Goal: Information Seeking & Learning: Learn about a topic

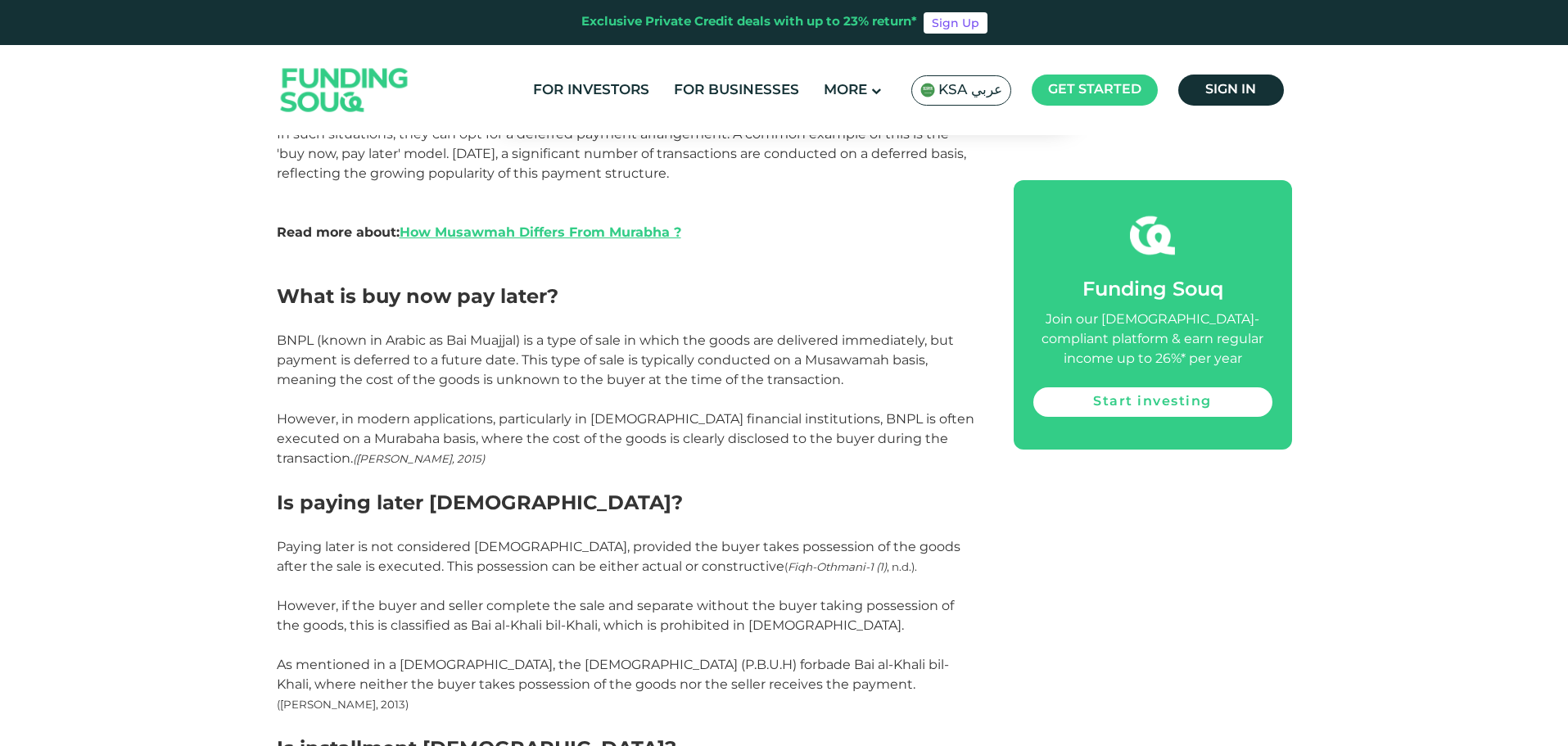
scroll to position [1065, 0]
click at [299, 342] on span "BNPL (known in Arabic as Bai Muajjal) is a type of sale in which the goods are …" at bounding box center [614, 359] width 677 height 55
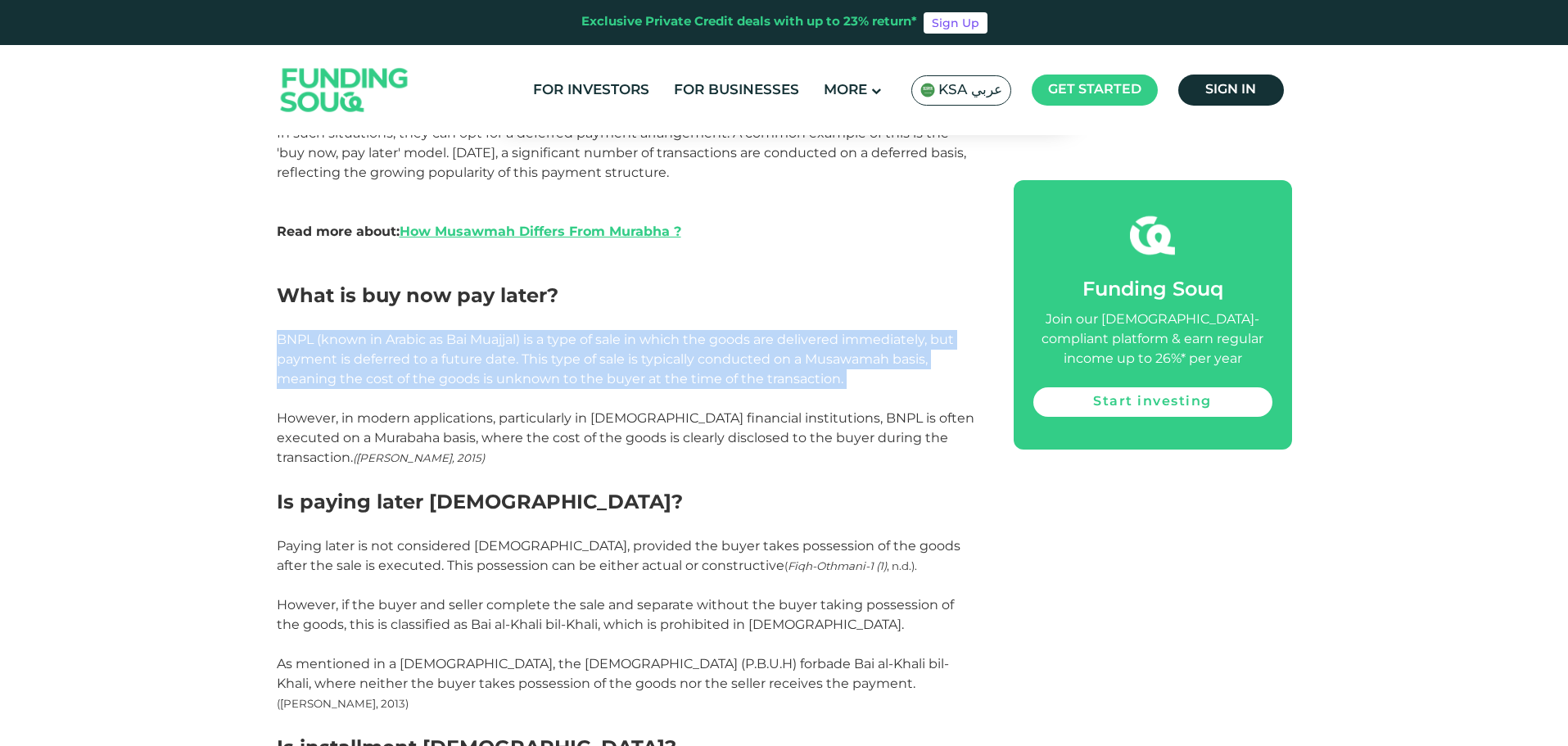
click at [299, 342] on span "BNPL (known in Arabic as Bai Muajjal) is a type of sale in which the goods are …" at bounding box center [614, 359] width 677 height 55
click at [385, 357] on span "BNPL (known in Arabic as Bai Muajjal) is a type of sale in which the goods are …" at bounding box center [614, 359] width 677 height 55
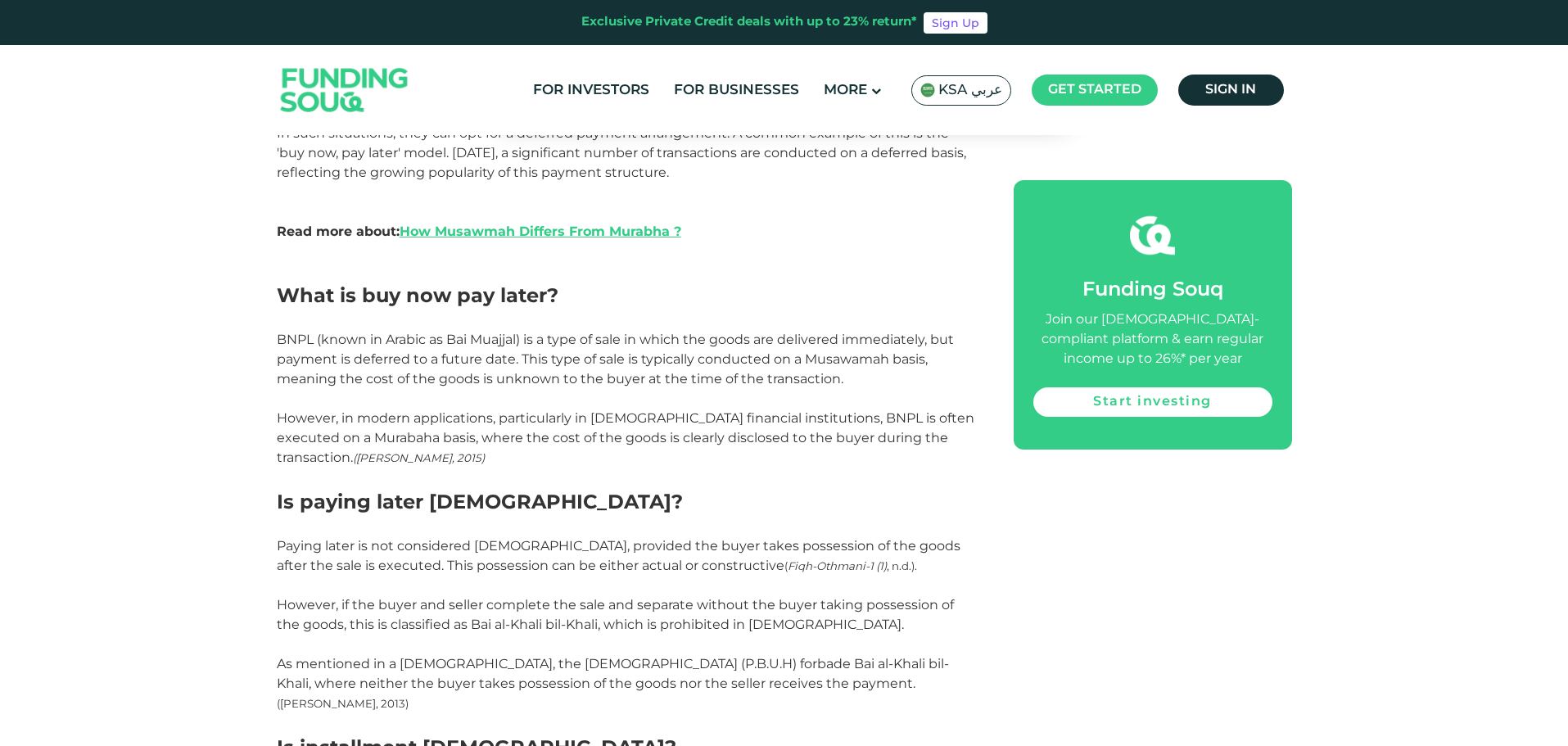
click at [735, 353] on span "BNPL (known in Arabic as Bai Muajjal) is a type of sale in which the goods are …" at bounding box center [614, 359] width 677 height 55
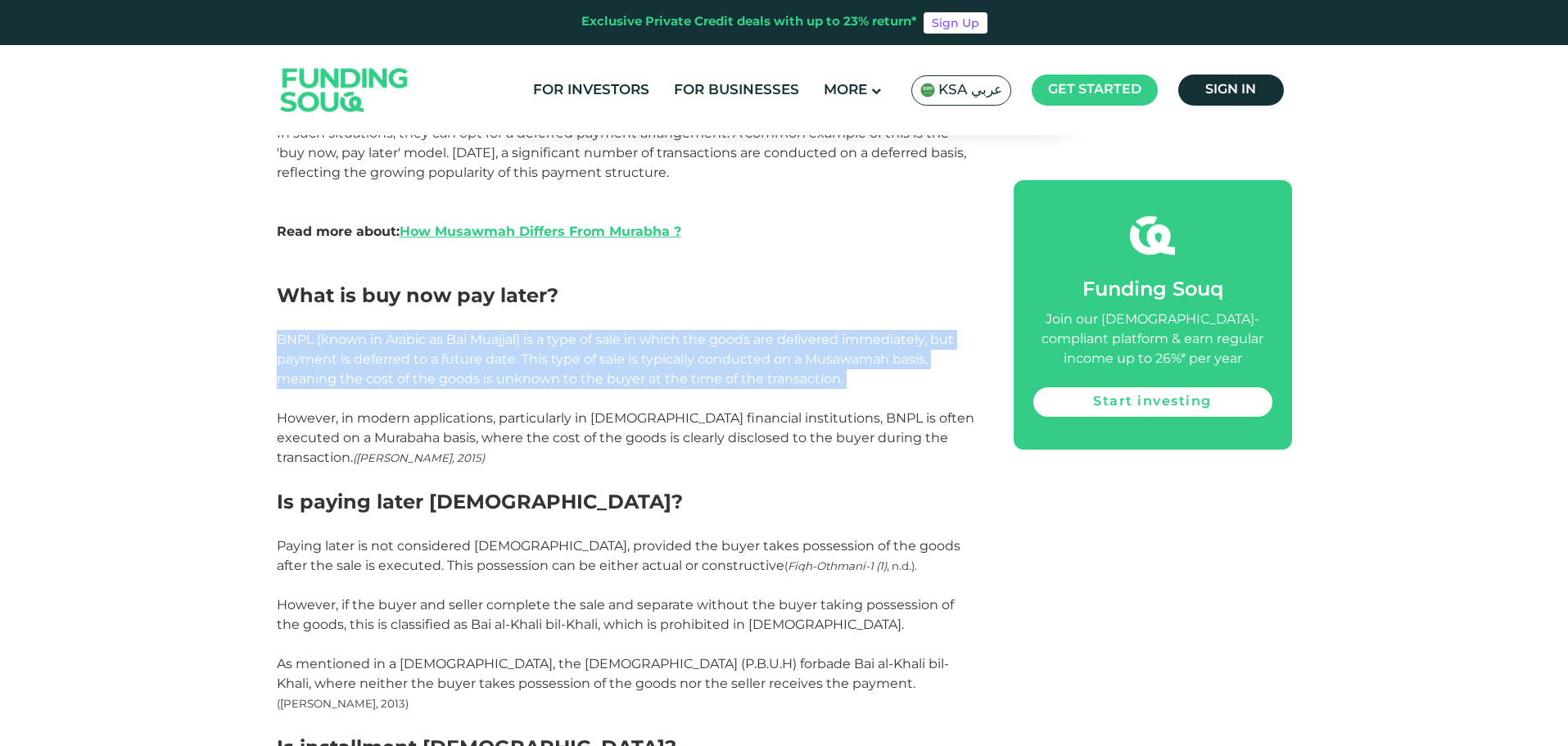
click at [735, 353] on span "BNPL (known in Arabic as Bai Muajjal) is a type of sale in which the goods are …" at bounding box center [614, 359] width 677 height 55
click at [528, 359] on span "BNPL (known in Arabic as Bai Muajjal) is a type of sale in which the goods are …" at bounding box center [614, 359] width 677 height 55
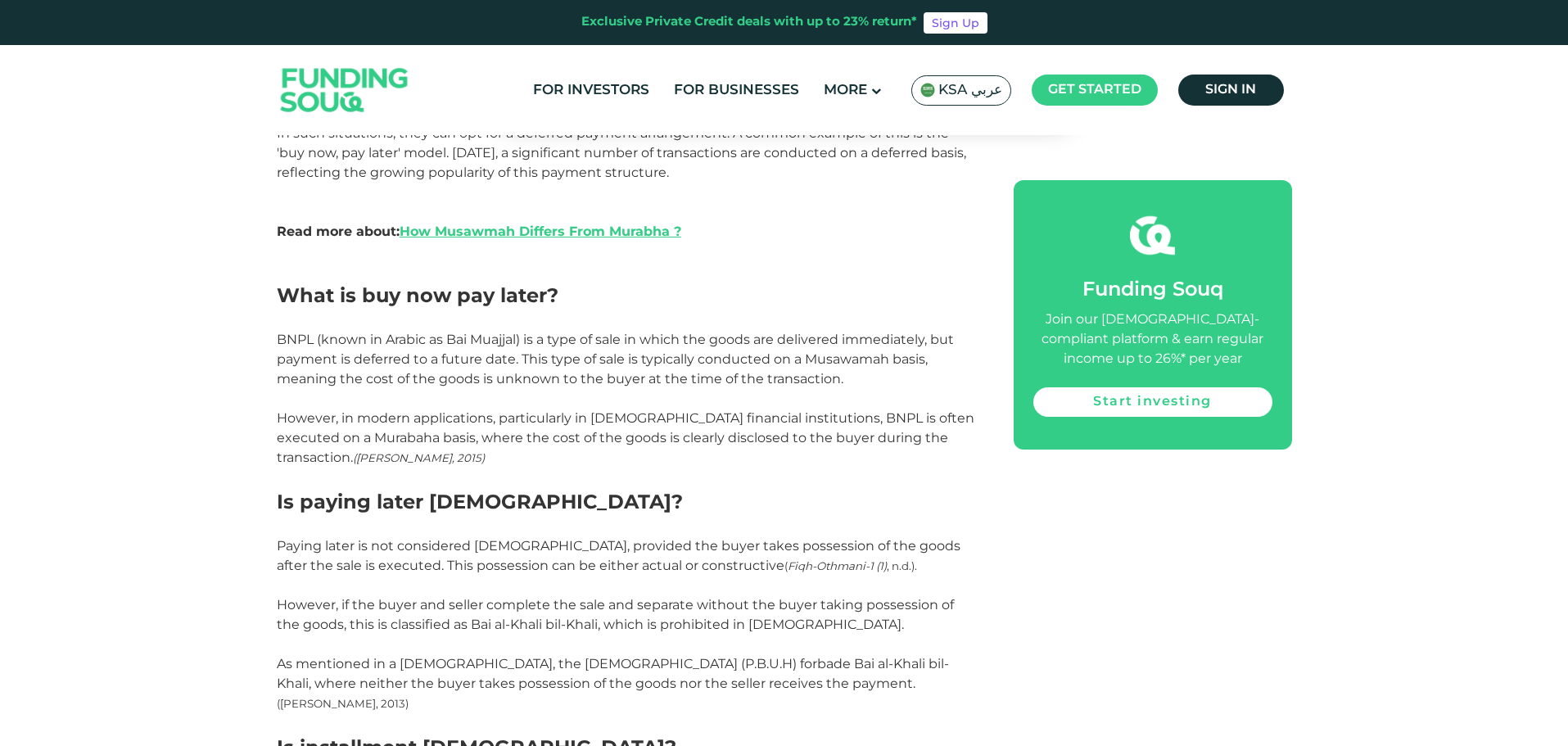
click at [450, 414] on span "However, in modern applications, particularly in [DEMOGRAPHIC_DATA] financial i…" at bounding box center [625, 438] width 698 height 55
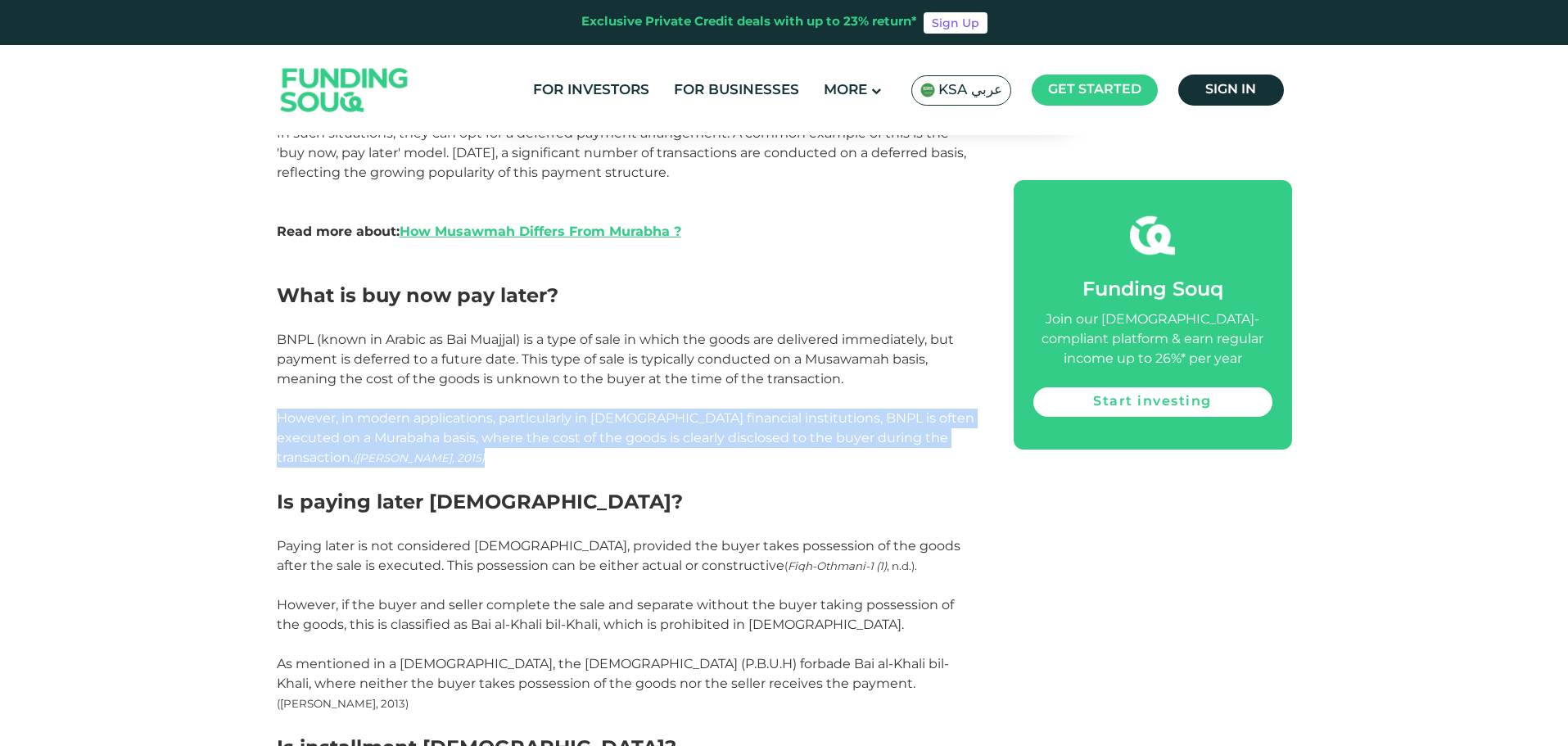
click at [450, 414] on span "However, in modern applications, particularly in [DEMOGRAPHIC_DATA] financial i…" at bounding box center [625, 438] width 698 height 55
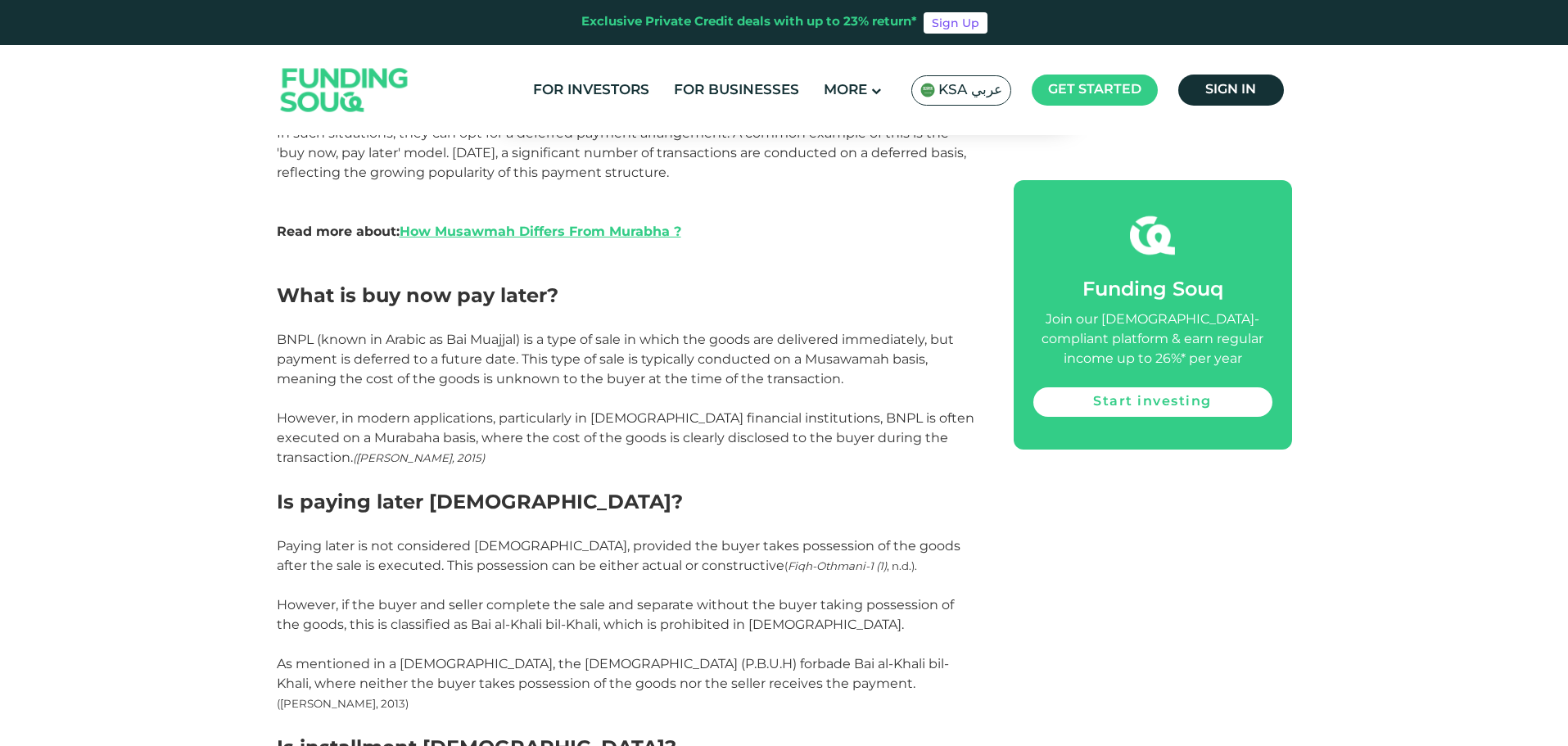
click at [365, 388] on p "BNPL (known in Arabic as Bai Muajjal) is a type of sale in which the goods are …" at bounding box center [626, 359] width 700 height 59
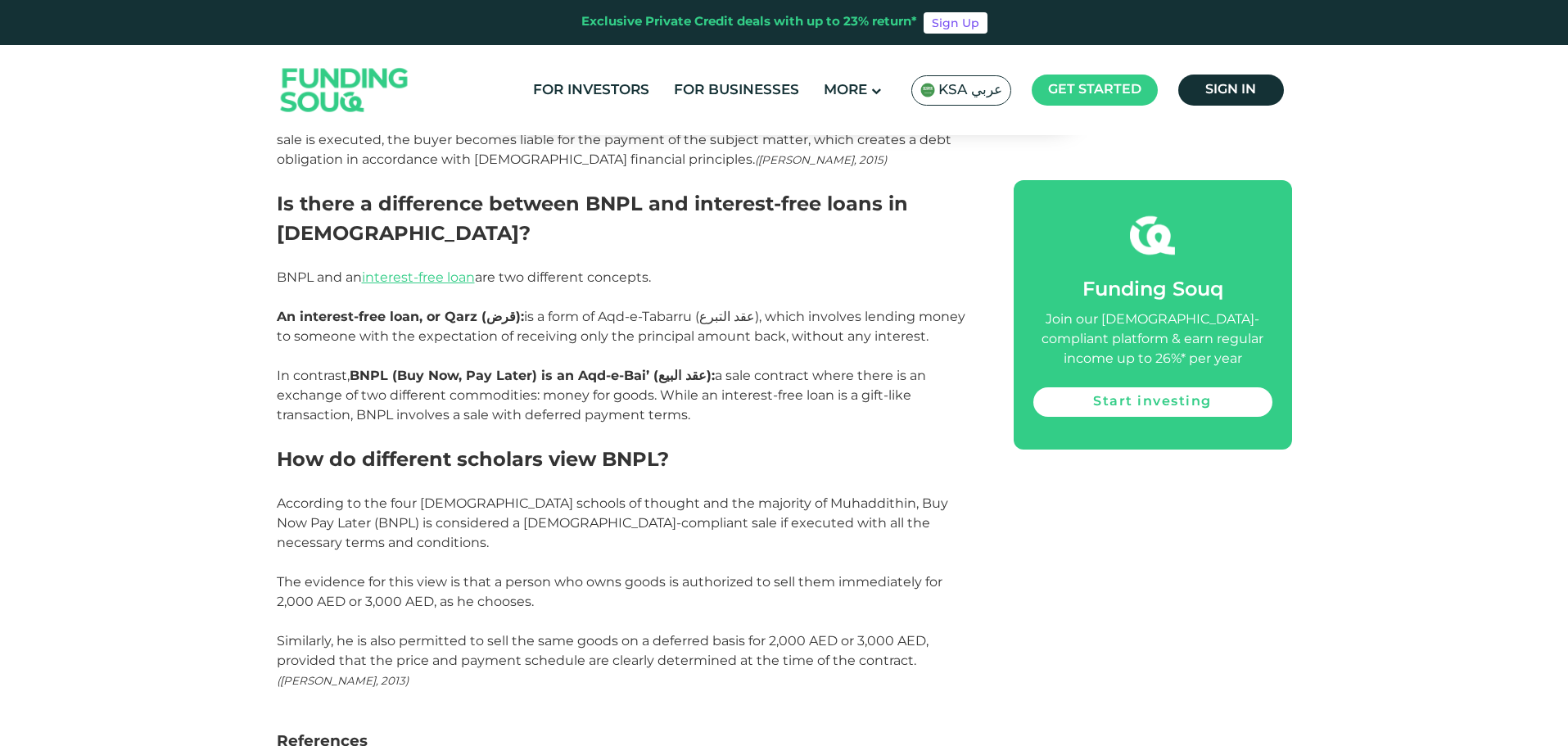
scroll to position [3032, 0]
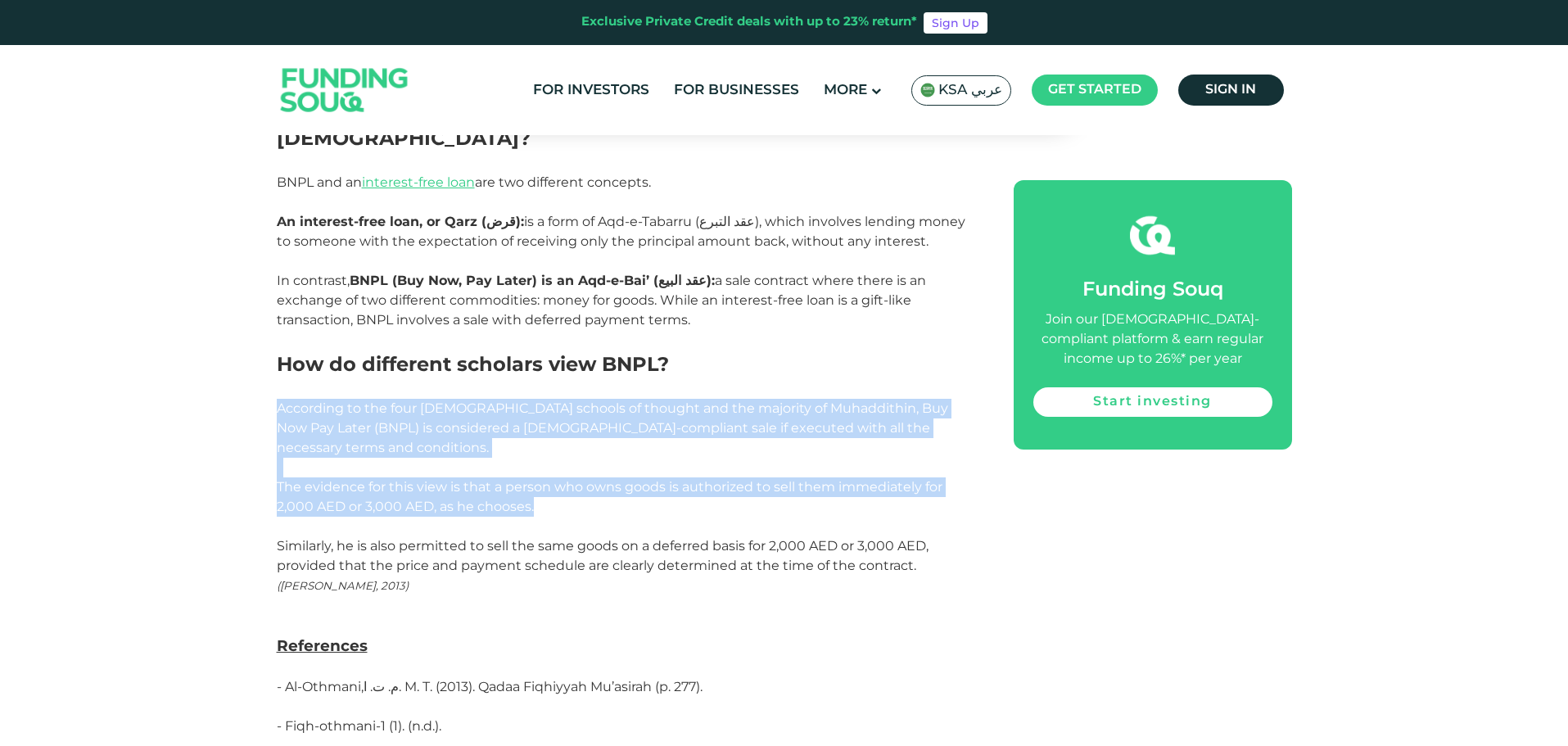
drag, startPoint x: 276, startPoint y: 286, endPoint x: 564, endPoint y: 376, distance: 301.7
click at [564, 477] on p "The evidence for this view is that a person who owns goods is authorized to sel…" at bounding box center [626, 497] width 700 height 40
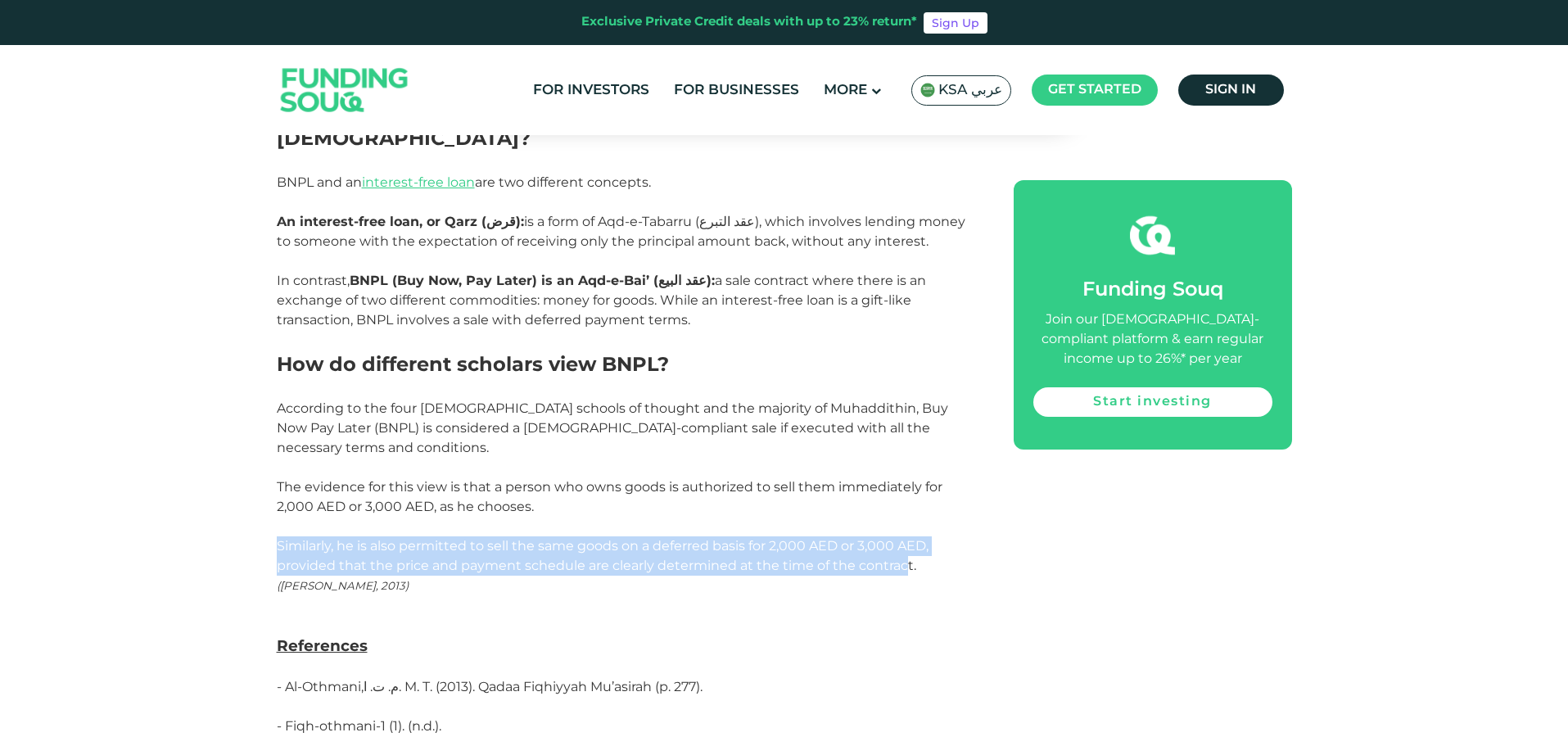
drag, startPoint x: 271, startPoint y: 407, endPoint x: 904, endPoint y: 424, distance: 633.2
click at [860, 538] on span "Similarly, he is also permitted to sell the same goods on a deferred basis for …" at bounding box center [603, 555] width 652 height 35
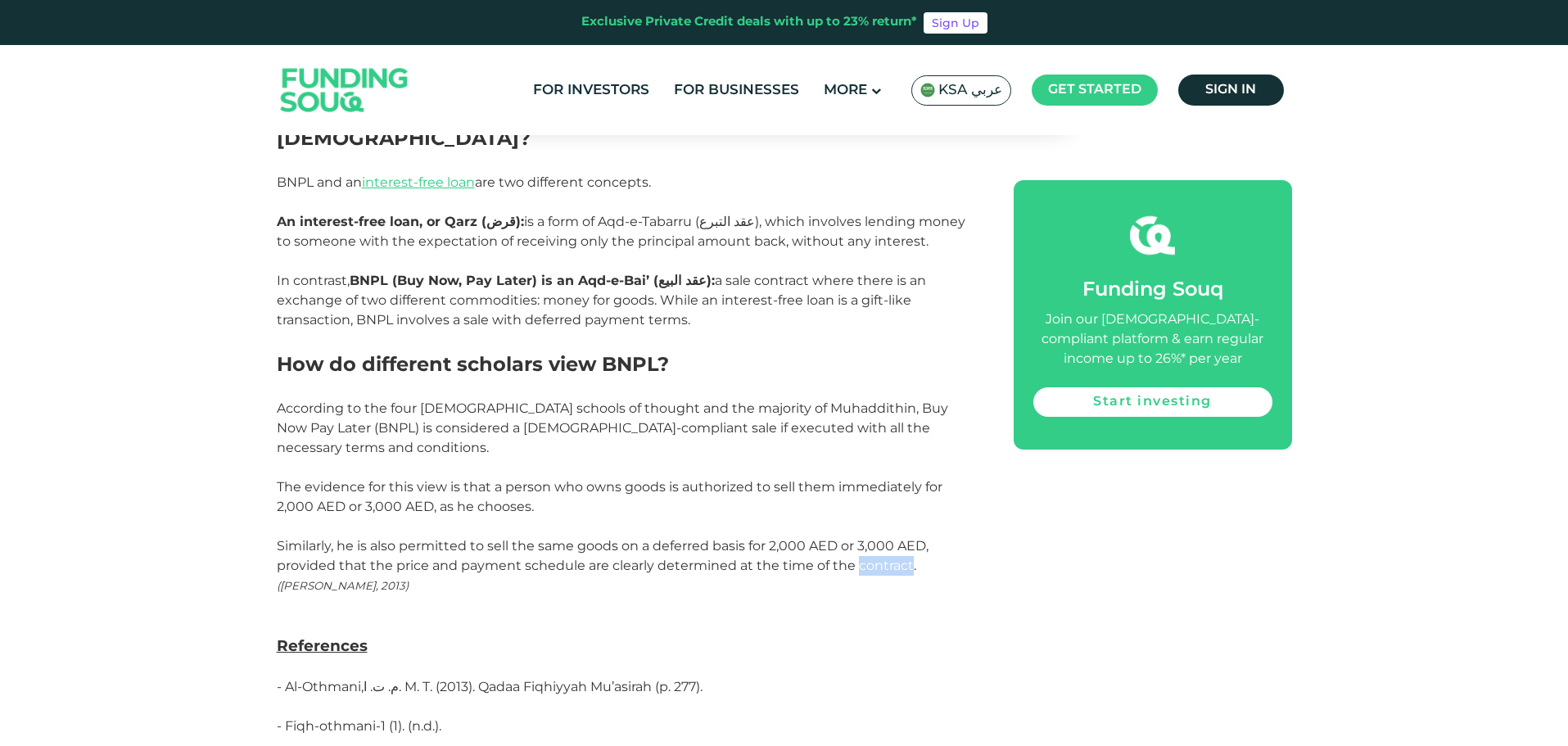
click at [860, 538] on span "Similarly, he is also permitted to sell the same goods on a deferred basis for …" at bounding box center [603, 555] width 652 height 35
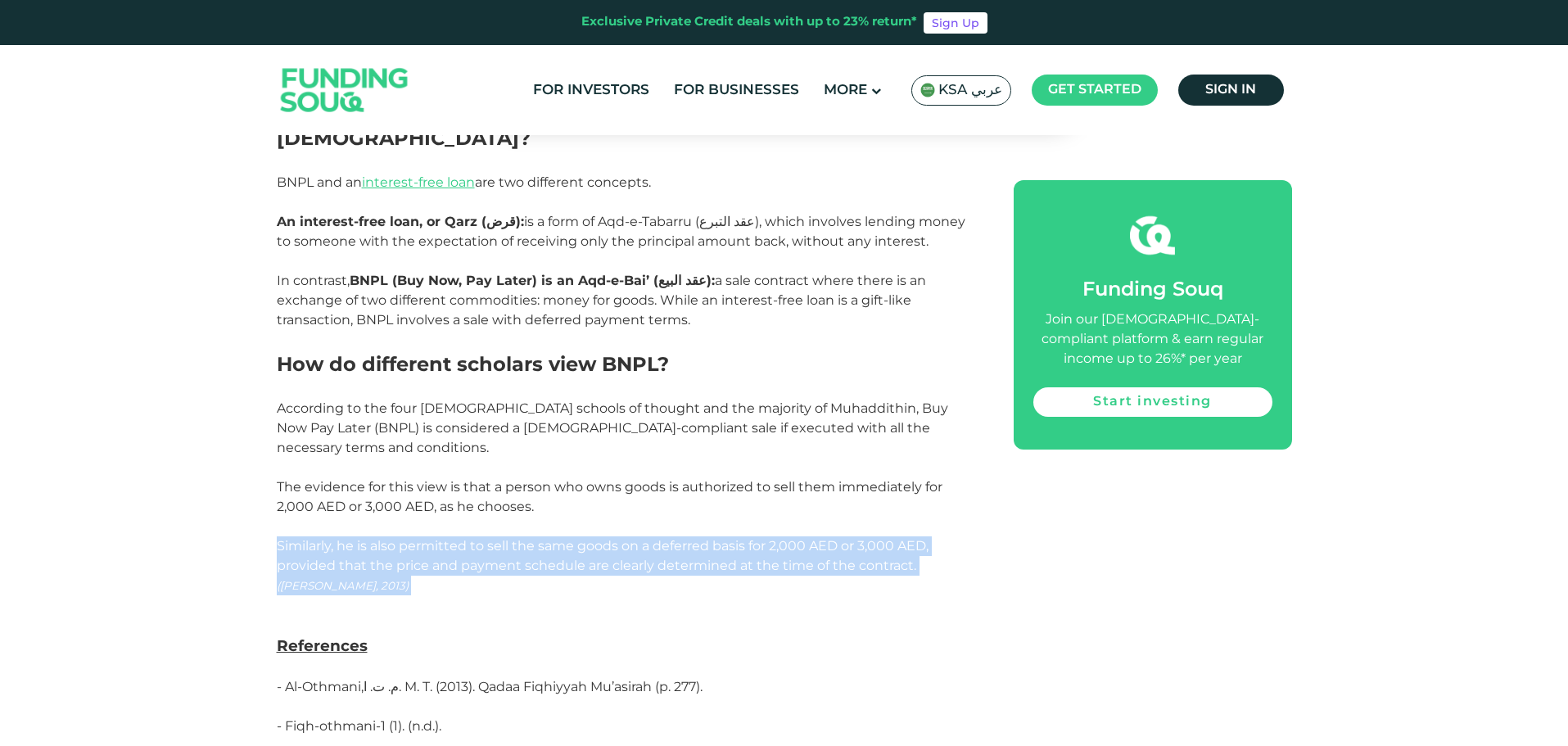
click at [860, 538] on span "Similarly, he is also permitted to sell the same goods on a deferred basis for …" at bounding box center [603, 555] width 652 height 35
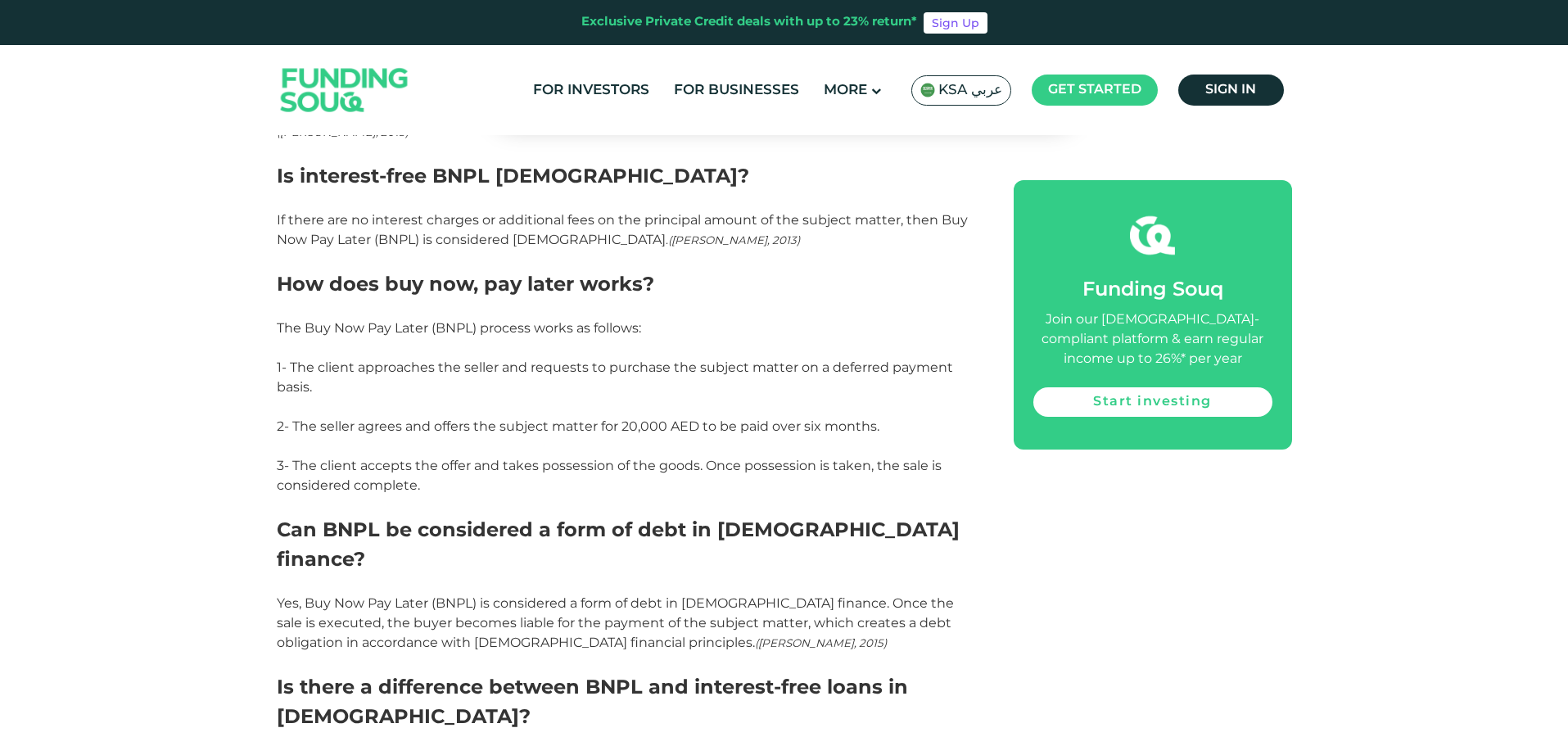
scroll to position [2294, 0]
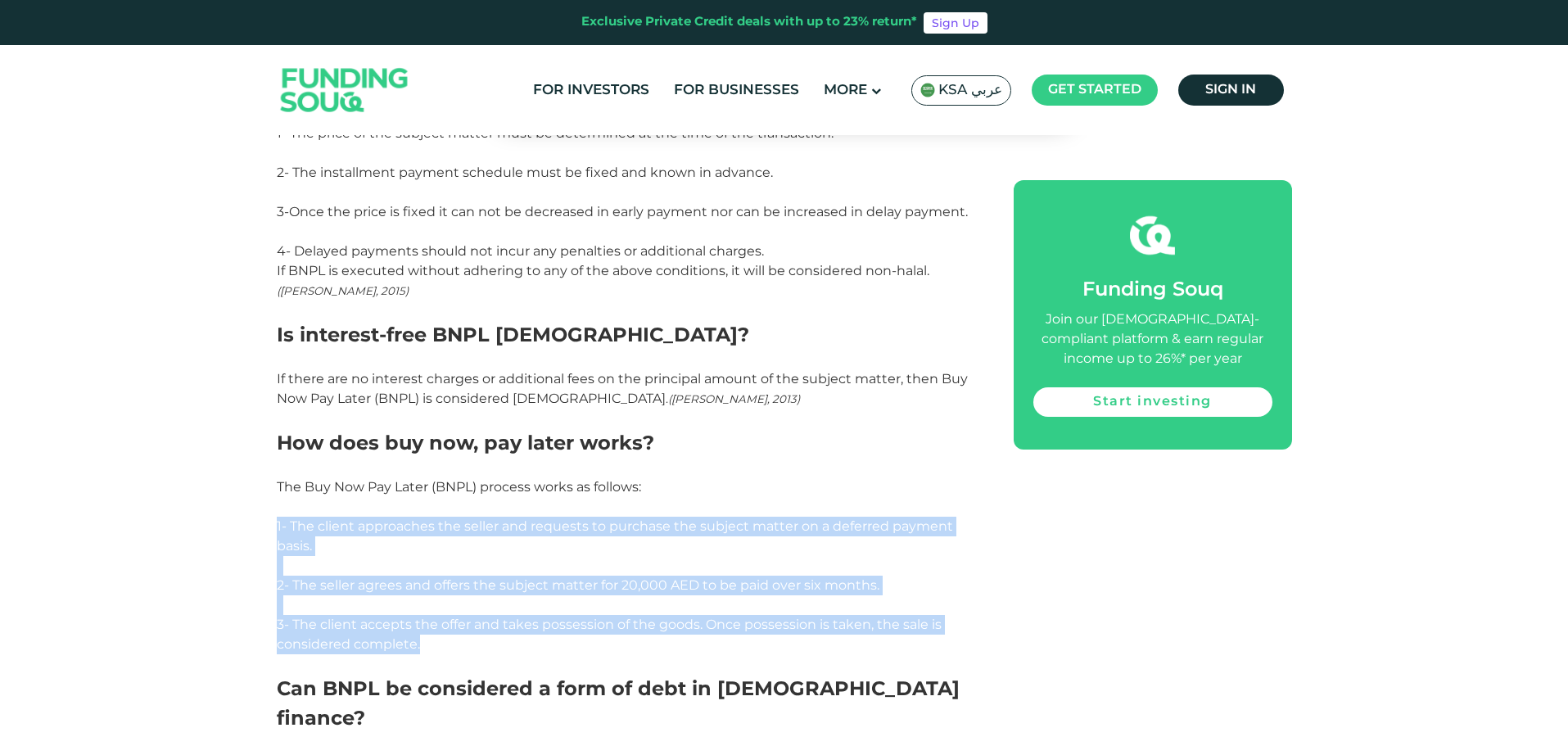
drag, startPoint x: 272, startPoint y: 438, endPoint x: 443, endPoint y: 553, distance: 206.1
click at [443, 553] on div "Home Blog Shariah Compliance 1" at bounding box center [784, 168] width 1568 height 4629
copy div "1- The client approaches the seller and requests to purchase the subject matter…"
